Goal: Transaction & Acquisition: Purchase product/service

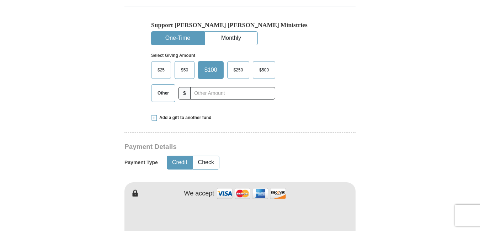
scroll to position [242, 0]
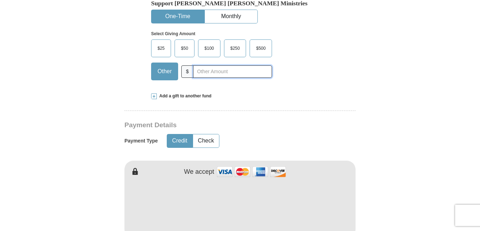
click at [212, 72] on input "text" at bounding box center [232, 71] width 79 height 12
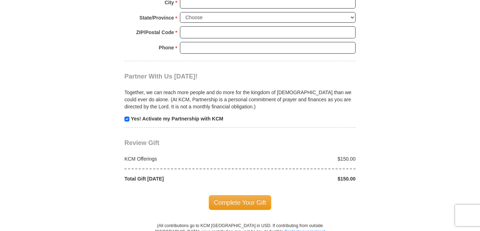
scroll to position [444, 0]
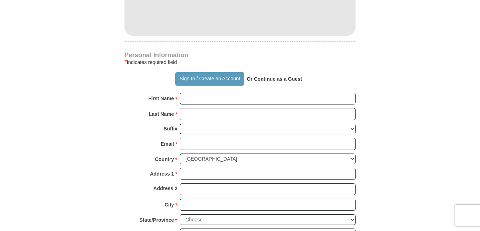
type input "150.00"
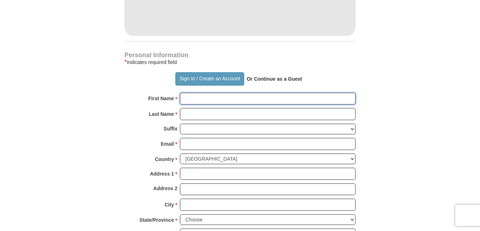
click at [285, 96] on input "First Name *" at bounding box center [267, 99] width 175 height 12
type input "Doriane"
type input "Reeves"
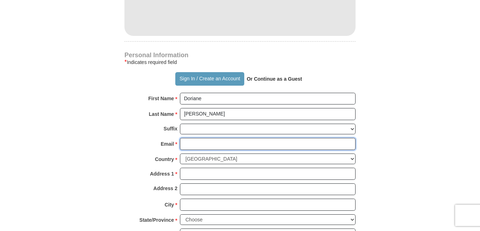
type input "flamingfire2020@aol.com"
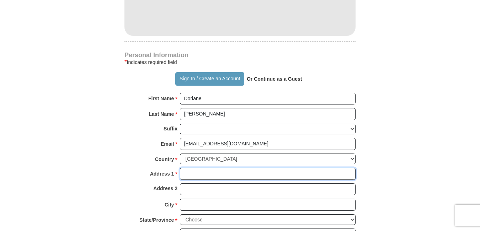
type input "8171 Kramer Court"
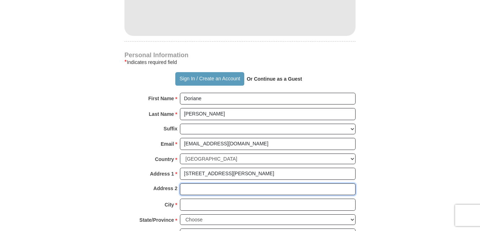
type input "8171 Kramer Court"
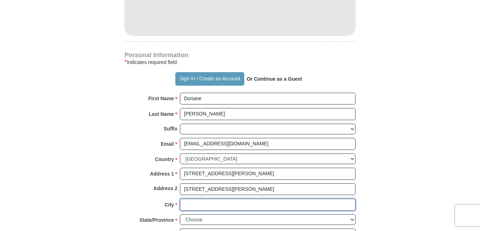
type input "Glen Burnie"
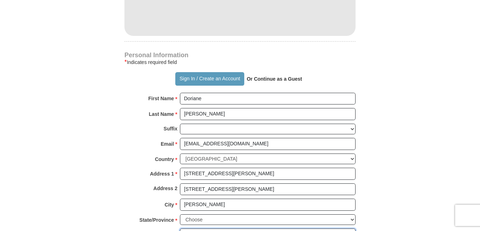
type input "21061"
type input "4103698822"
click at [432, 191] on form "Already have an account? Sign in for faster giving. Don't have an account? Crea…" at bounding box center [239, 20] width 405 height 871
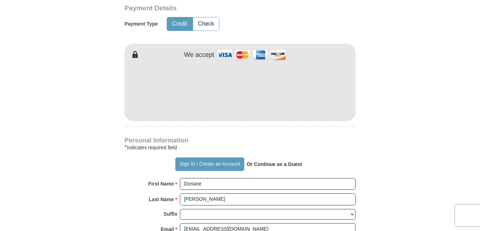
scroll to position [344, 0]
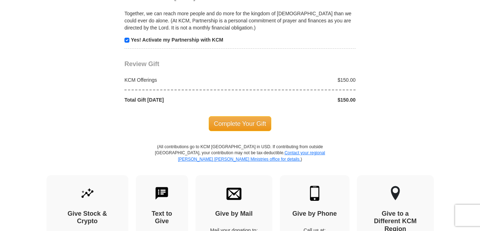
scroll to position [760, 0]
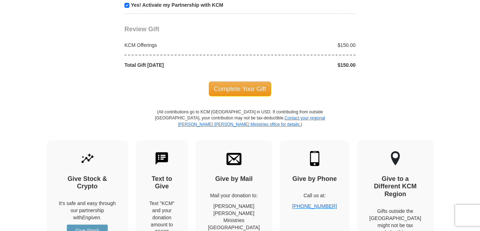
click at [242, 91] on span "Complete Your Gift" at bounding box center [240, 88] width 63 height 15
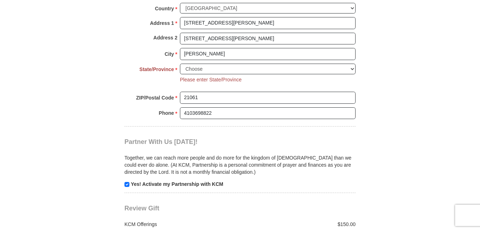
scroll to position [580, 0]
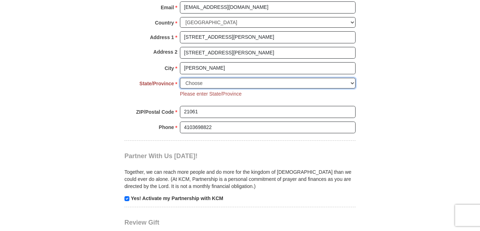
click at [353, 82] on select "Choose Alabama Alaska American Samoa Arizona Arkansas Armed Forces Americas Arm…" at bounding box center [267, 83] width 175 height 11
click at [180, 78] on select "Choose Alabama Alaska American Samoa Arizona Arkansas Armed Forces Americas Arm…" at bounding box center [267, 83] width 175 height 11
select select "MD"
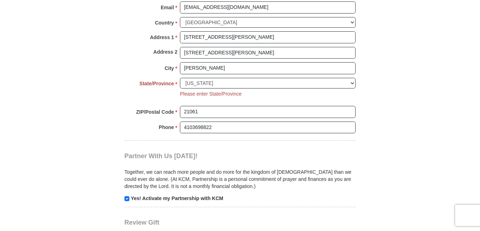
click at [461, 184] on body "Sign In Already have an account? Sign in for faster giving. Don't have an accou…" at bounding box center [240, 107] width 480 height 1375
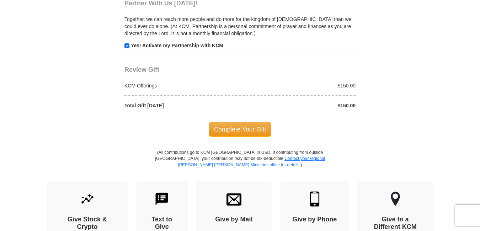
scroll to position [765, 0]
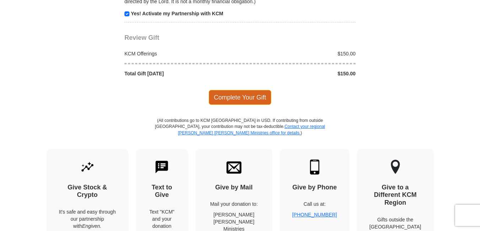
click at [244, 100] on span "Complete Your Gift" at bounding box center [240, 97] width 63 height 15
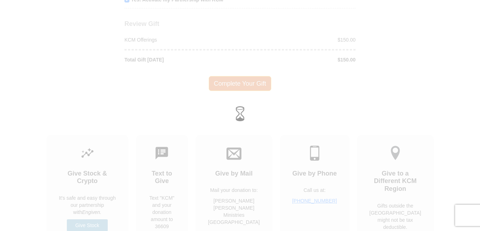
scroll to position [751, 0]
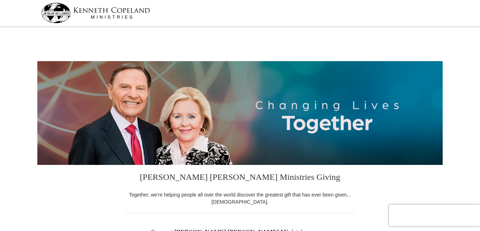
select select "MD"
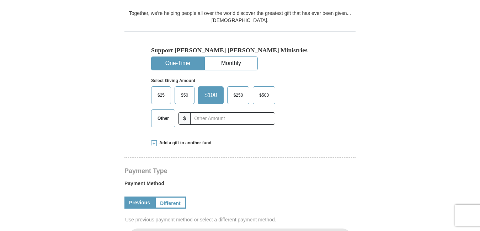
scroll to position [185, 0]
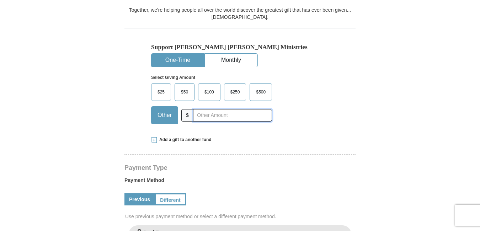
click at [198, 118] on input "text" at bounding box center [232, 115] width 79 height 12
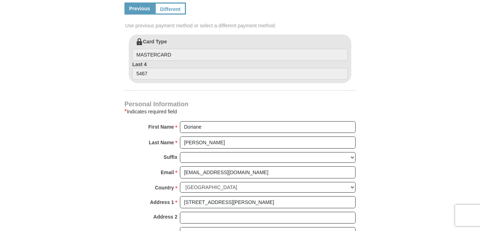
scroll to position [387, 0]
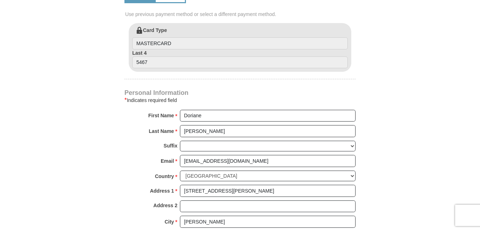
type input "10.00"
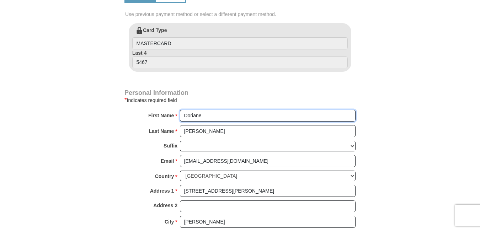
click at [223, 118] on input "Doriane" at bounding box center [267, 116] width 175 height 12
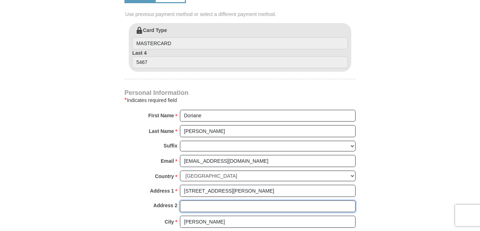
type input "8171 Kramer Court"
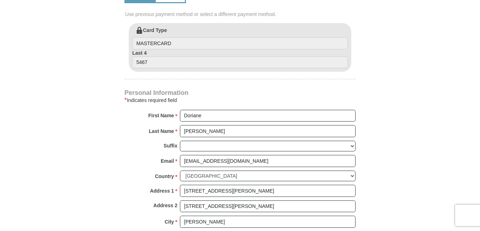
click at [431, 177] on form "Kenneth Copeland Ministries Giving Together, we're helping people all over the …" at bounding box center [239, 24] width 405 height 765
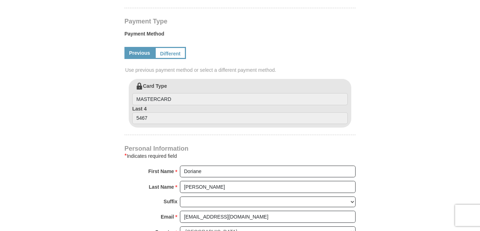
scroll to position [330, 0]
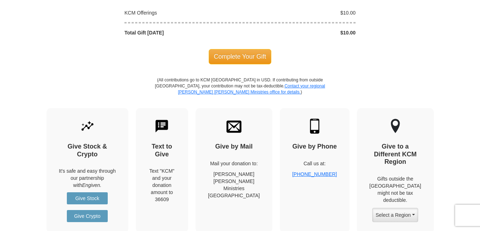
scroll to position [699, 0]
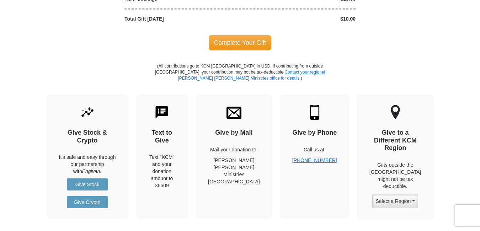
click at [236, 42] on span "Complete Your Gift" at bounding box center [240, 42] width 63 height 15
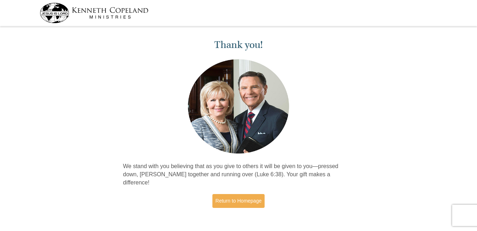
click at [404, 131] on div "Thank you! We stand with you believing that as you give to others it will be gi…" at bounding box center [238, 124] width 477 height 192
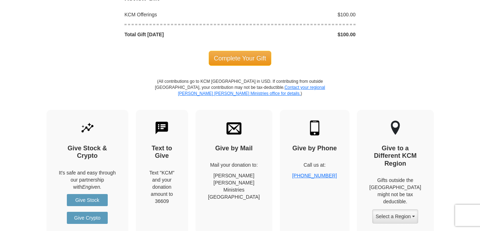
scroll to position [684, 0]
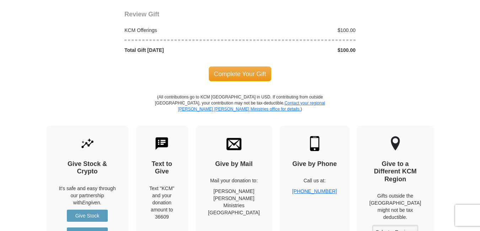
select select "MD"
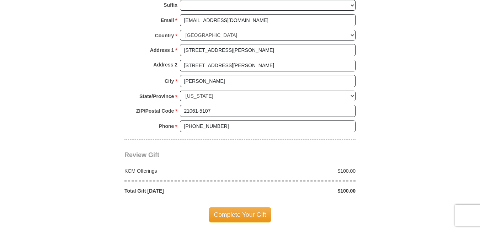
scroll to position [542, 0]
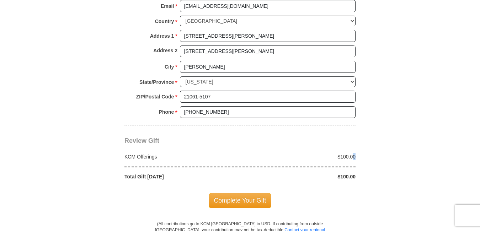
click at [354, 153] on div "KCM Offerings $100.00 Total Gift Today $100.00" at bounding box center [239, 163] width 231 height 36
drag, startPoint x: 354, startPoint y: 153, endPoint x: 353, endPoint y: 174, distance: 21.0
click at [353, 174] on div "$100.00" at bounding box center [299, 176] width 119 height 7
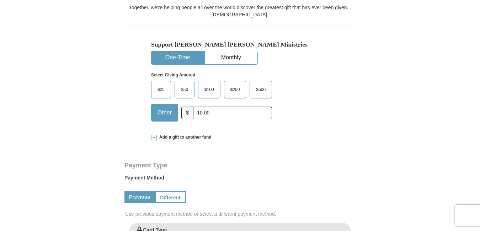
scroll to position [187, 0]
click at [174, 114] on span "Other" at bounding box center [164, 113] width 21 height 11
click at [0, 0] on input "Other" at bounding box center [0, 0] width 0 height 0
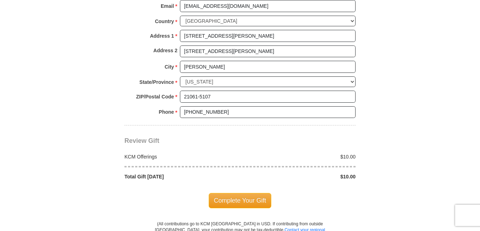
scroll to position [556, 0]
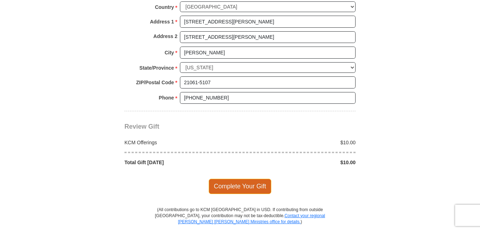
click at [237, 187] on span "Complete Your Gift" at bounding box center [240, 186] width 63 height 15
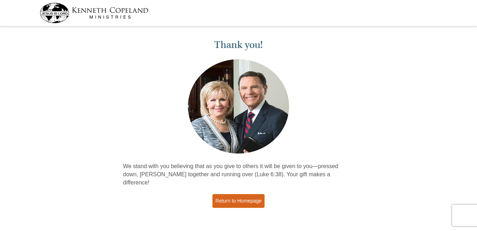
click at [242, 195] on link "Return to Homepage" at bounding box center [238, 201] width 53 height 14
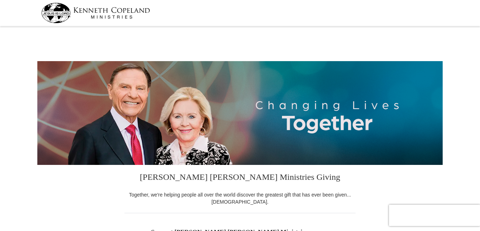
select select "MD"
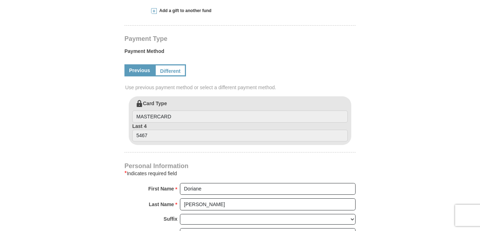
scroll to position [313, 0]
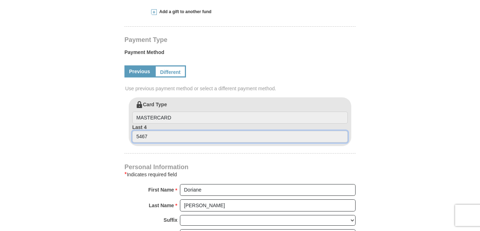
click at [151, 133] on input "5467" at bounding box center [239, 137] width 215 height 12
click at [145, 137] on input "5467" at bounding box center [239, 137] width 215 height 12
click at [149, 128] on label "Last 4 5467" at bounding box center [239, 133] width 215 height 19
click at [149, 131] on input "5467" at bounding box center [239, 137] width 215 height 12
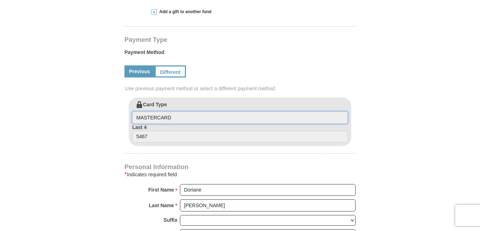
click at [173, 121] on input "MASTERCARD" at bounding box center [239, 118] width 215 height 12
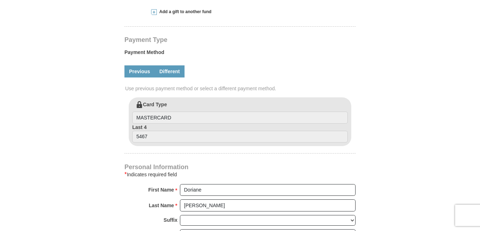
click at [174, 71] on link "Different" at bounding box center [170, 71] width 30 height 12
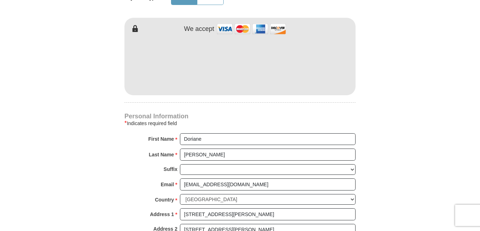
scroll to position [441, 0]
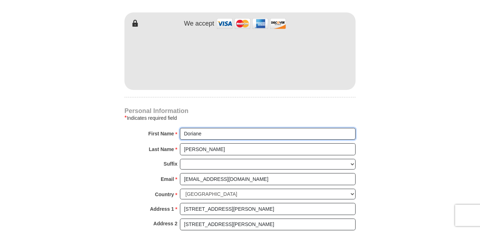
click at [212, 130] on input "Doriane" at bounding box center [267, 134] width 175 height 12
type input "D"
click at [208, 147] on input "[PERSON_NAME]" at bounding box center [267, 149] width 175 height 12
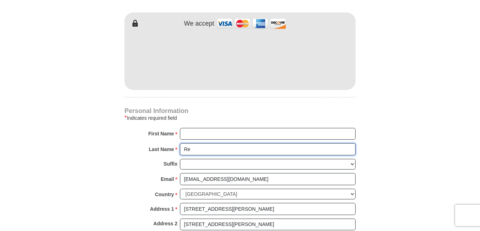
type input "R"
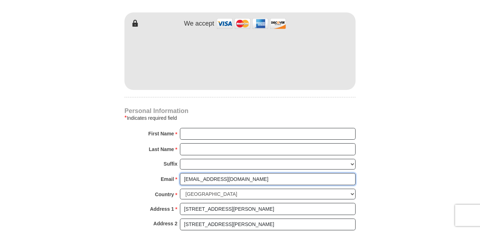
click at [242, 179] on input "[EMAIL_ADDRESS][DOMAIN_NAME]" at bounding box center [267, 179] width 175 height 12
type input "f"
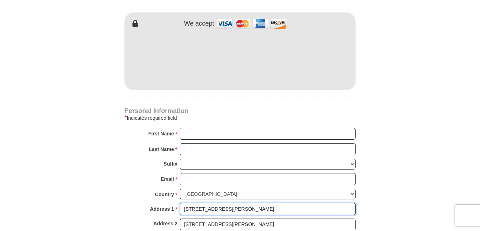
click at [233, 214] on input "[STREET_ADDRESS][PERSON_NAME]" at bounding box center [267, 209] width 175 height 12
type input "8"
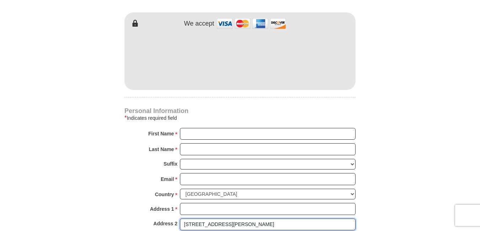
click at [235, 225] on input "[STREET_ADDRESS][PERSON_NAME]" at bounding box center [267, 224] width 175 height 12
type input "8"
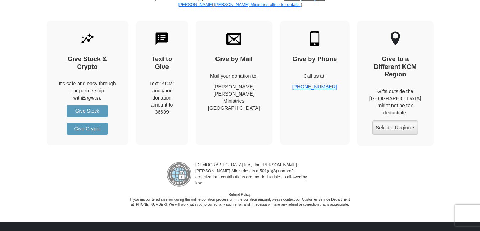
scroll to position [643, 0]
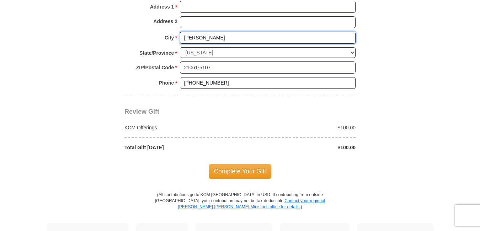
click at [248, 42] on input "[PERSON_NAME]" at bounding box center [267, 38] width 175 height 12
type input "G"
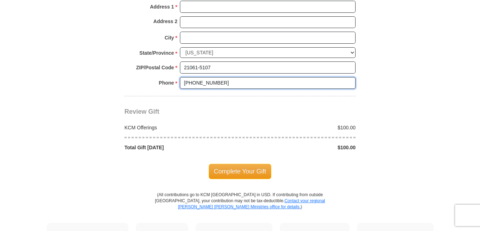
click at [228, 83] on input "[PHONE_NUMBER]" at bounding box center [267, 83] width 175 height 12
type input "("
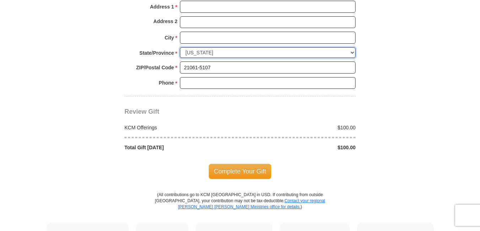
click at [211, 52] on select "Choose [US_STATE] [US_STATE] [US_STATE] [US_STATE] [US_STATE] Armed Forces Amer…" at bounding box center [267, 52] width 175 height 11
select select "GA"
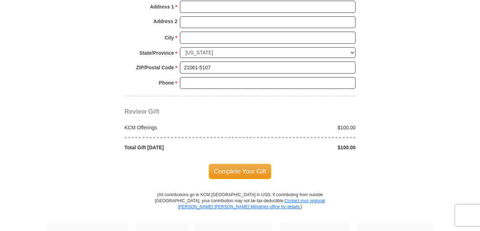
click at [456, 23] on body "[PERSON_NAME] [PERSON_NAME] Ministries Giving Together, we're helping people al…" at bounding box center [240, 20] width 480 height 1327
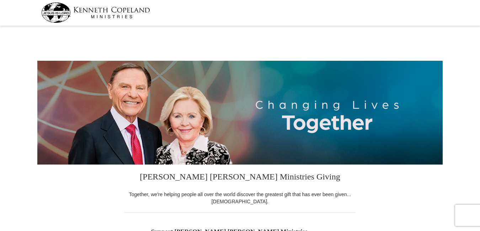
scroll to position [0, 0]
